Goal: Task Accomplishment & Management: Manage account settings

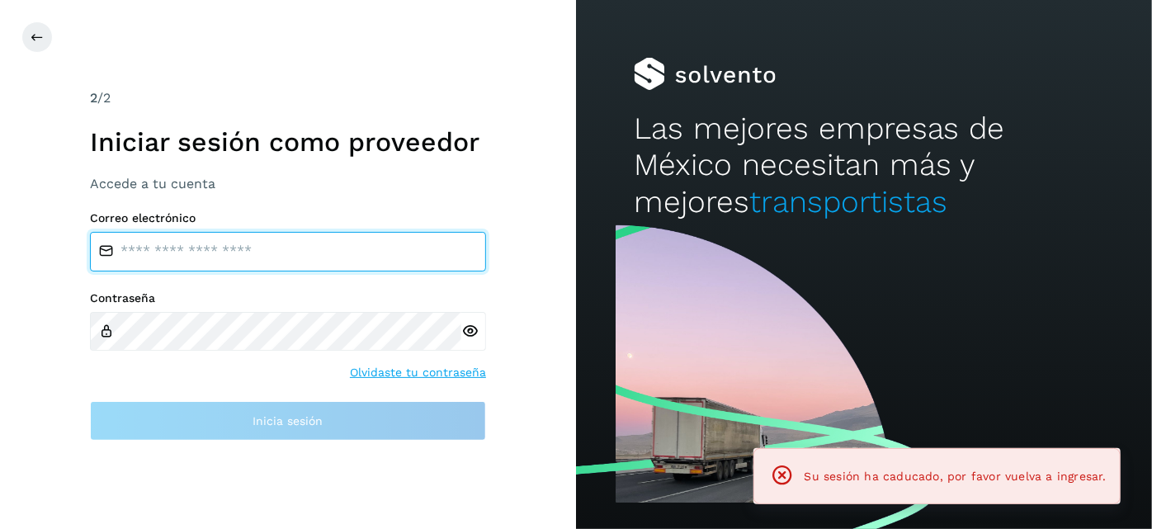
type input "**********"
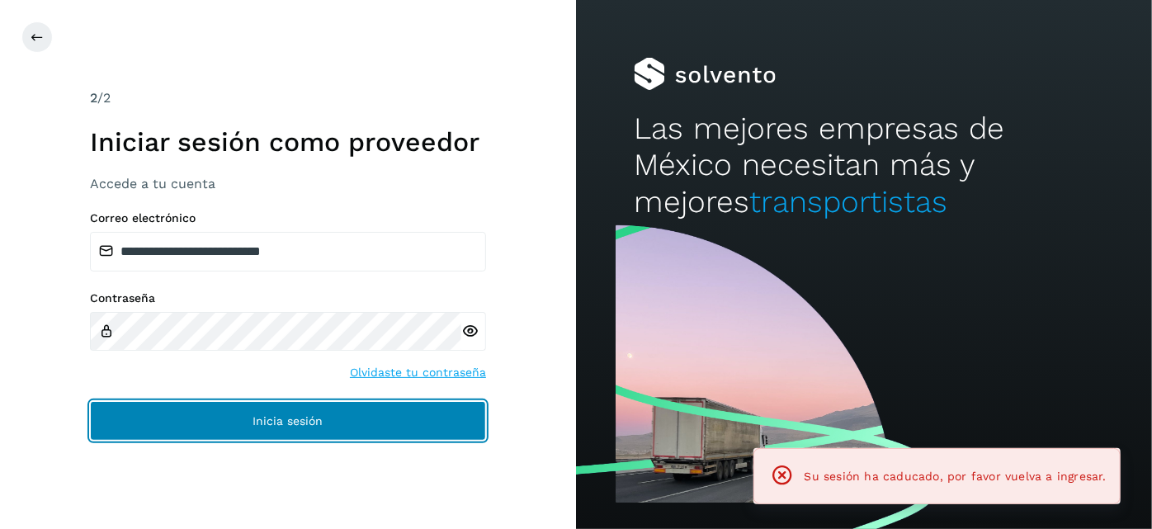
click at [386, 409] on button "Inicia sesión" at bounding box center [288, 421] width 396 height 40
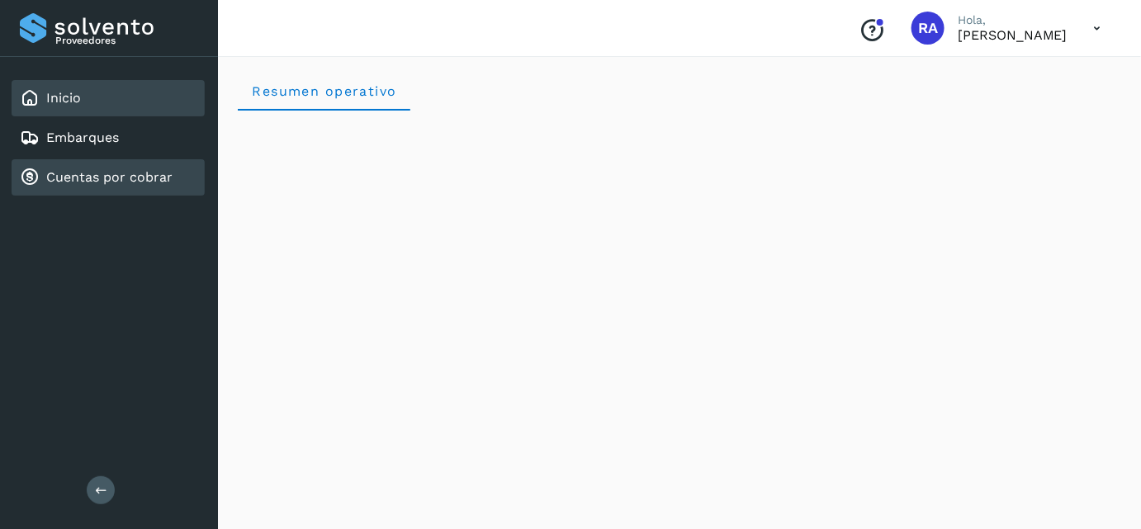
click at [139, 180] on link "Cuentas por cobrar" at bounding box center [109, 177] width 126 height 16
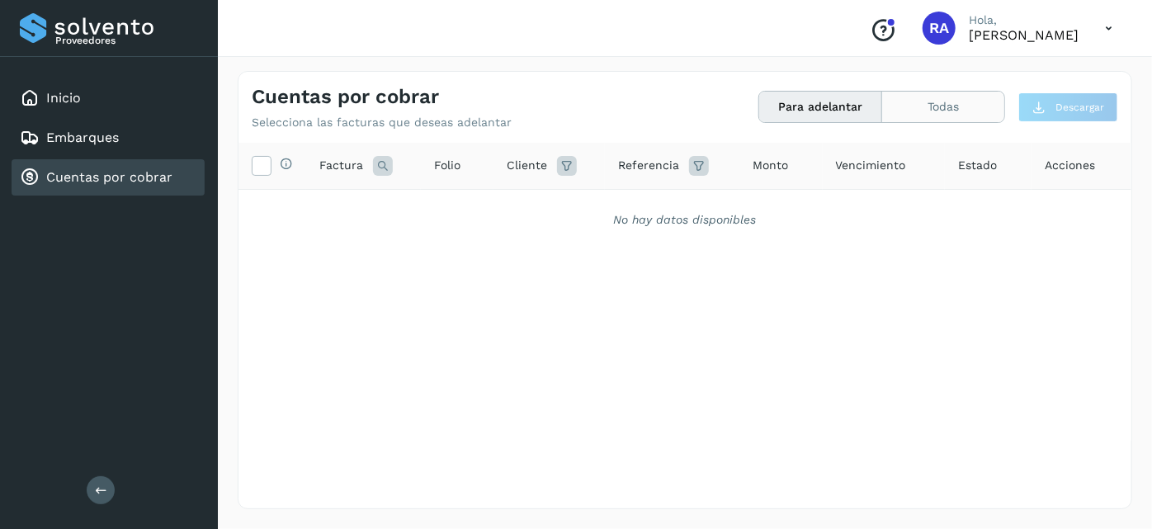
click at [951, 108] on button "Todas" at bounding box center [943, 107] width 122 height 31
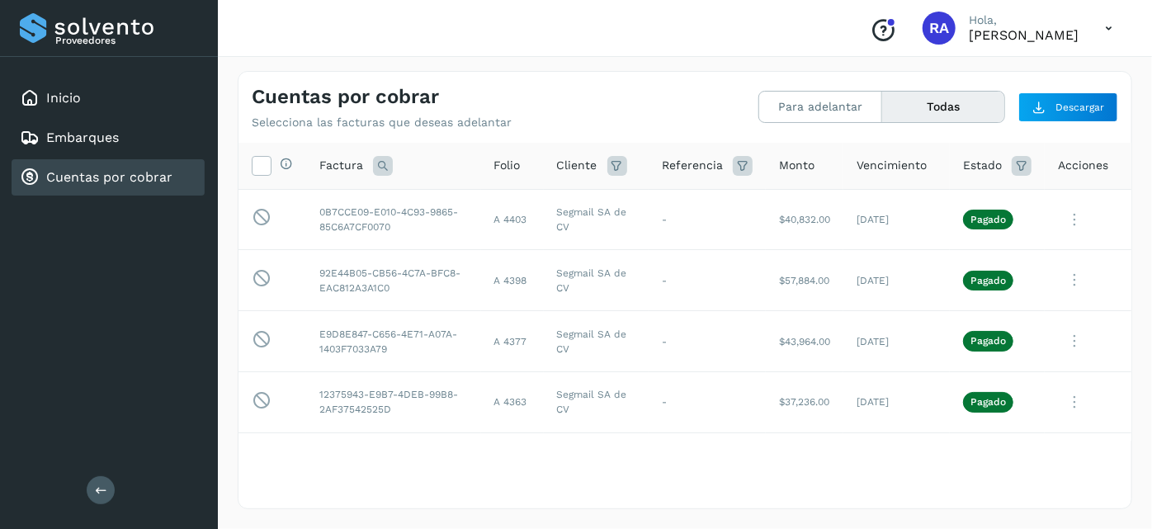
click at [1074, 48] on div "Conoce nuestros beneficios RA [PERSON_NAME], [PERSON_NAME]" at bounding box center [685, 28] width 934 height 57
click at [839, 113] on button "Para adelantar" at bounding box center [820, 107] width 123 height 31
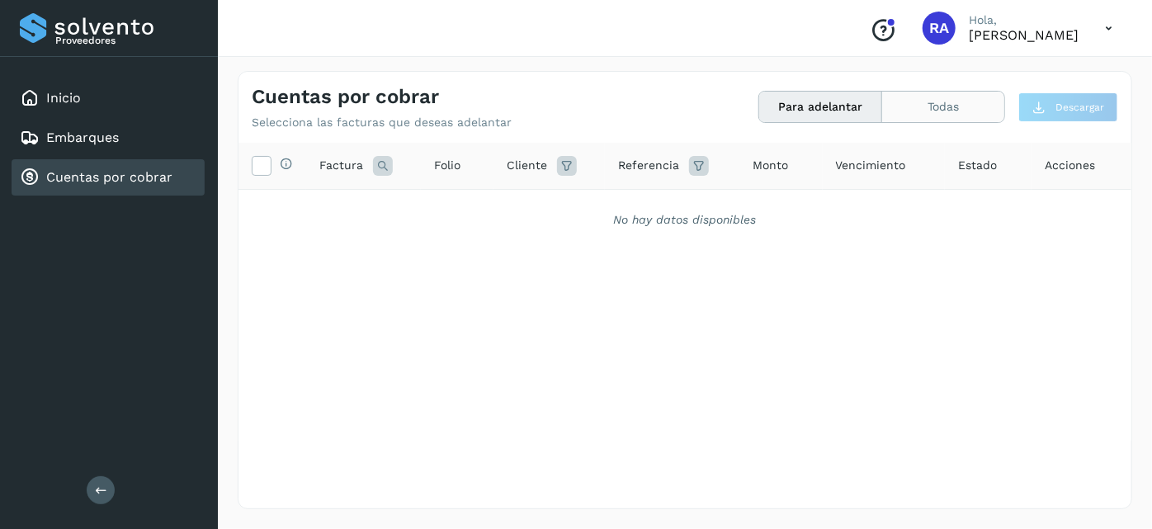
click at [961, 111] on button "Todas" at bounding box center [943, 107] width 122 height 31
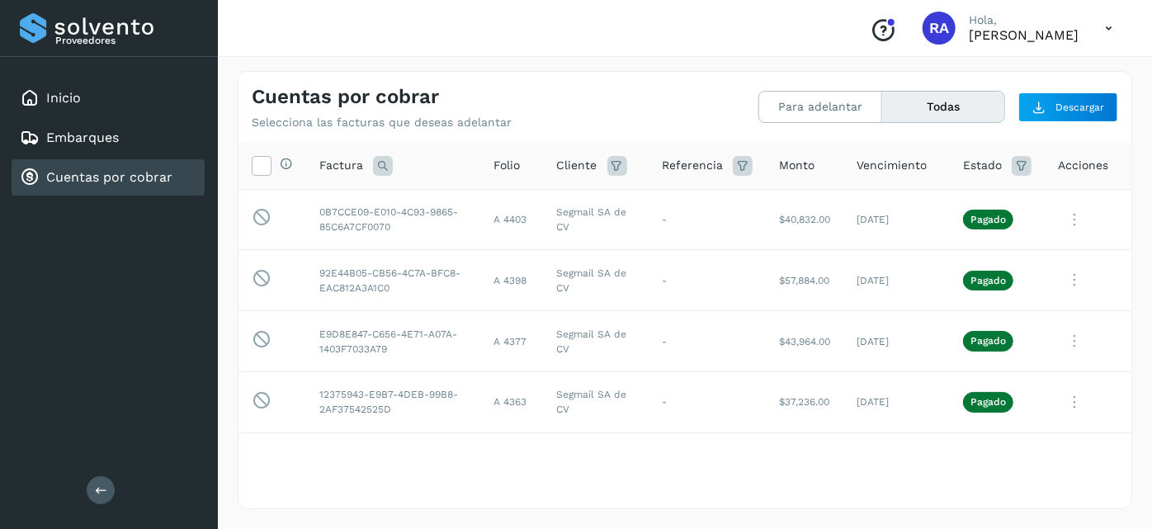
click at [1116, 26] on icon at bounding box center [1109, 29] width 34 height 34
click at [645, 62] on div at bounding box center [576, 264] width 1152 height 529
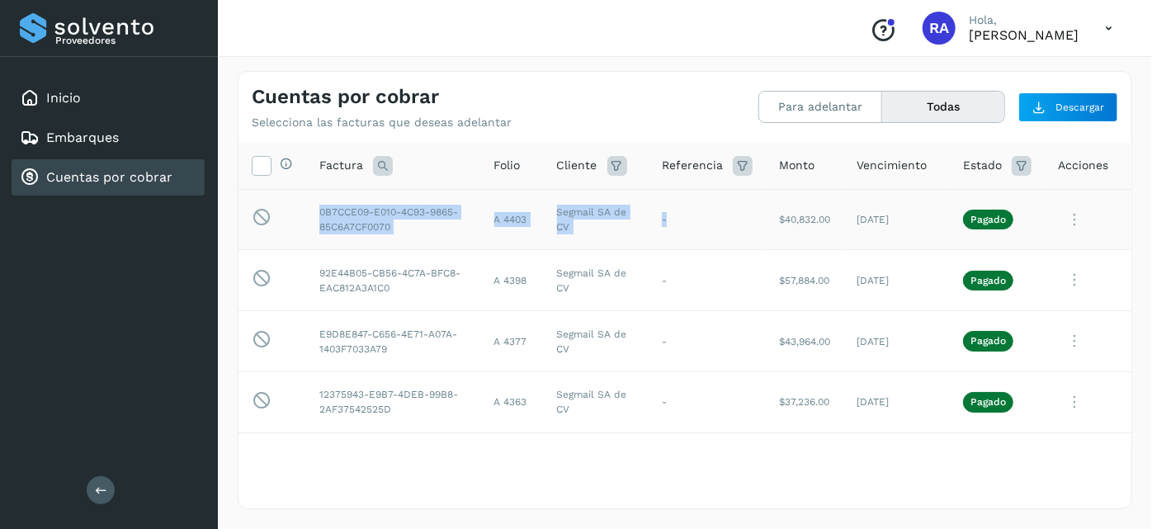
drag, startPoint x: 319, startPoint y: 206, endPoint x: 654, endPoint y: 219, distance: 335.3
click at [654, 219] on tr "Esta factura no está disponible para adelanto 0B7CCE09-E010-4C93-9865-85C6A7CF0…" at bounding box center [685, 219] width 893 height 61
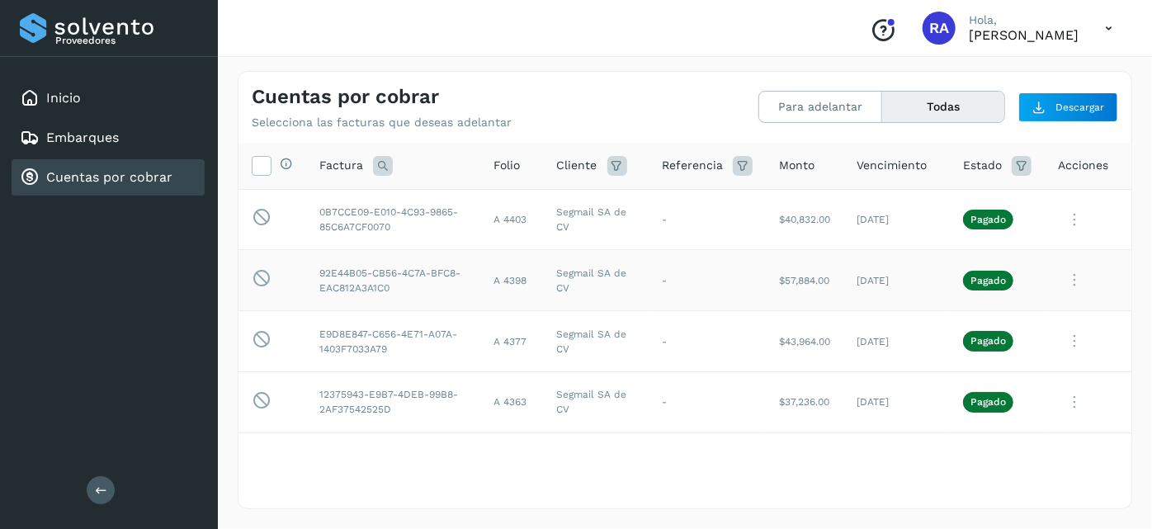
click at [435, 272] on td "92E44B05-CB56-4C7A-BFC8-EAC812A3A1C0" at bounding box center [393, 280] width 175 height 61
drag, startPoint x: 646, startPoint y: 217, endPoint x: 662, endPoint y: 217, distance: 15.7
click at [662, 217] on td "-" at bounding box center [707, 219] width 117 height 61
drag, startPoint x: 393, startPoint y: 210, endPoint x: 911, endPoint y: 220, distance: 518.4
click at [911, 220] on tr "Esta factura no está disponible para adelanto 0B7CCE09-E010-4C93-9865-85C6A7CF0…" at bounding box center [685, 219] width 893 height 61
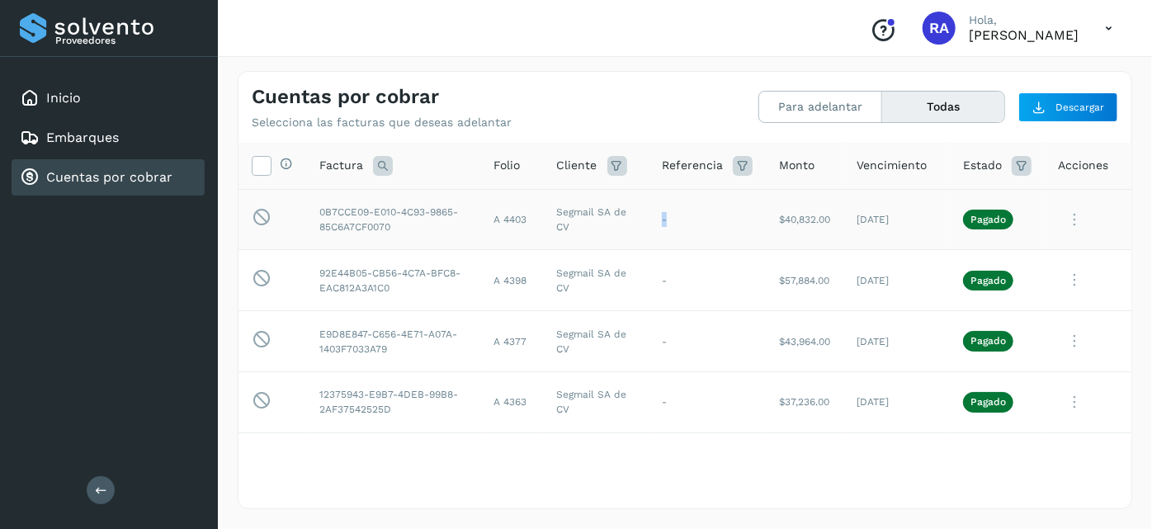
click at [649, 234] on td "-" at bounding box center [707, 219] width 117 height 61
drag, startPoint x: 320, startPoint y: 211, endPoint x: 432, endPoint y: 223, distance: 112.8
click at [432, 223] on td "0B7CCE09-E010-4C93-9865-85C6A7CF0070" at bounding box center [393, 219] width 175 height 61
click at [436, 231] on td "0B7CCE09-E010-4C93-9865-85C6A7CF0070" at bounding box center [393, 219] width 175 height 61
drag, startPoint x: 648, startPoint y: 220, endPoint x: 671, endPoint y: 222, distance: 23.2
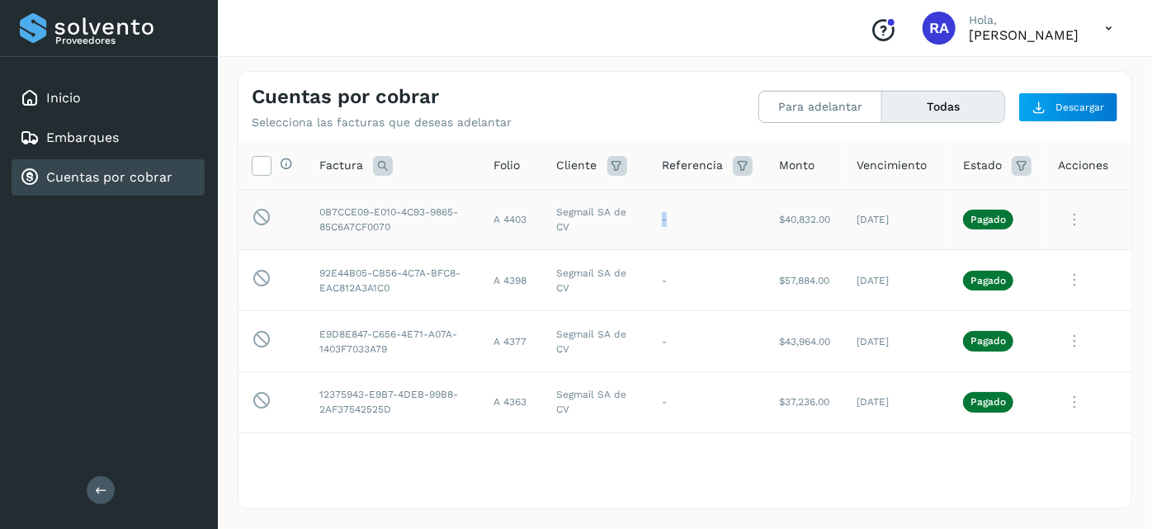
click at [671, 222] on td "-" at bounding box center [707, 219] width 117 height 61
click at [655, 281] on td "-" at bounding box center [707, 280] width 117 height 61
click at [650, 281] on td "-" at bounding box center [707, 280] width 117 height 61
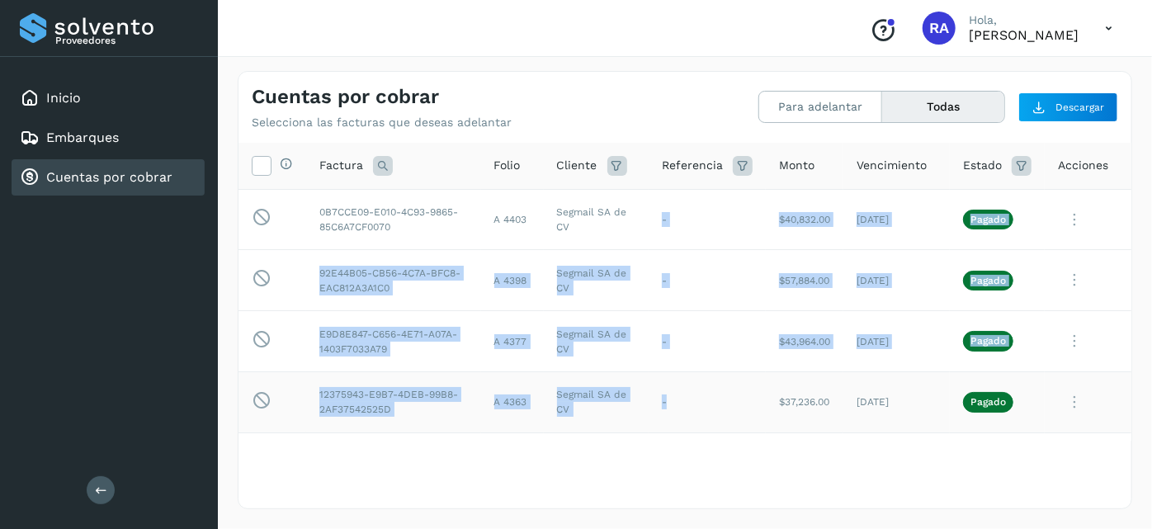
drag, startPoint x: 651, startPoint y: 215, endPoint x: 654, endPoint y: 410, distance: 195.6
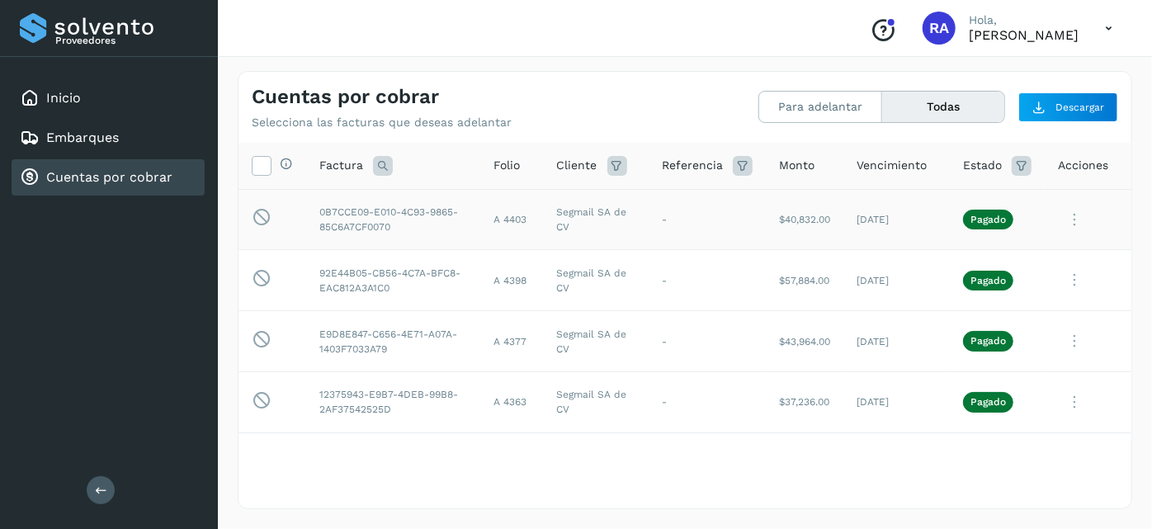
click at [361, 229] on td "0B7CCE09-E010-4C93-9865-85C6A7CF0070" at bounding box center [393, 219] width 175 height 61
drag, startPoint x: 319, startPoint y: 208, endPoint x: 449, endPoint y: 232, distance: 132.6
click at [449, 232] on td "0B7CCE09-E010-4C93-9865-85C6A7CF0070" at bounding box center [393, 219] width 175 height 61
click at [301, 185] on th "Selecciona todas las facturas disponibles para adelanto" at bounding box center [273, 166] width 68 height 47
click at [291, 190] on td "Esta factura no está disponible para adelanto" at bounding box center [273, 219] width 68 height 61
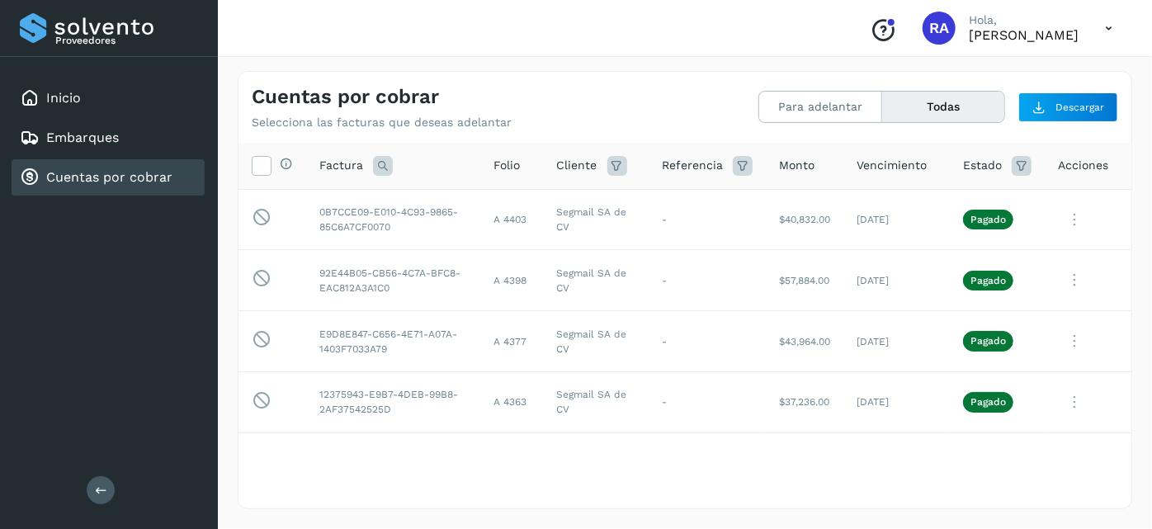
click at [626, 68] on div "Cuentas por cobrar Selecciona las facturas que deseas adelantar Para adelantar …" at bounding box center [685, 290] width 934 height 478
